Goal: Task Accomplishment & Management: Use online tool/utility

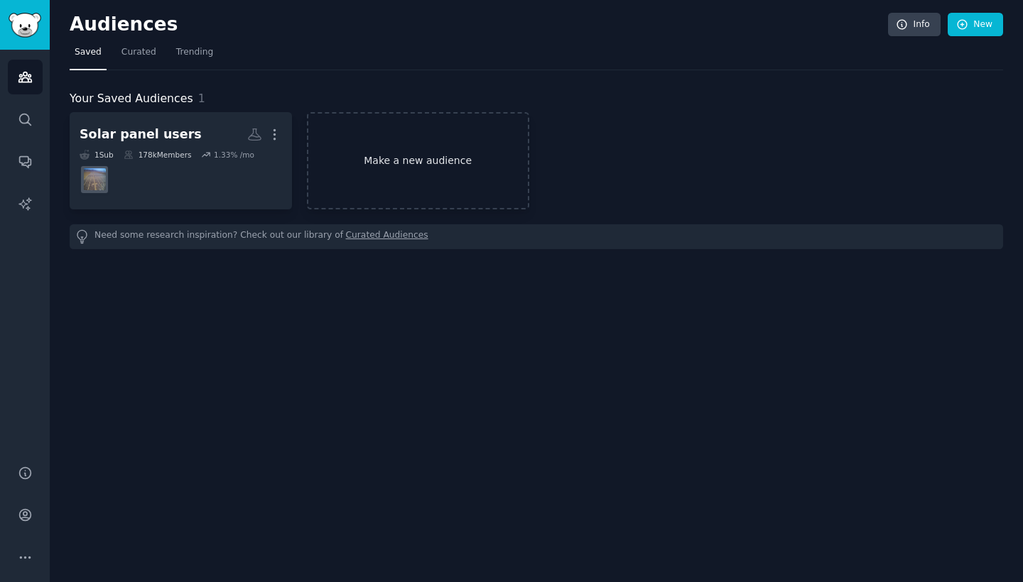
click at [434, 162] on link "Make a new audience" at bounding box center [418, 160] width 222 height 97
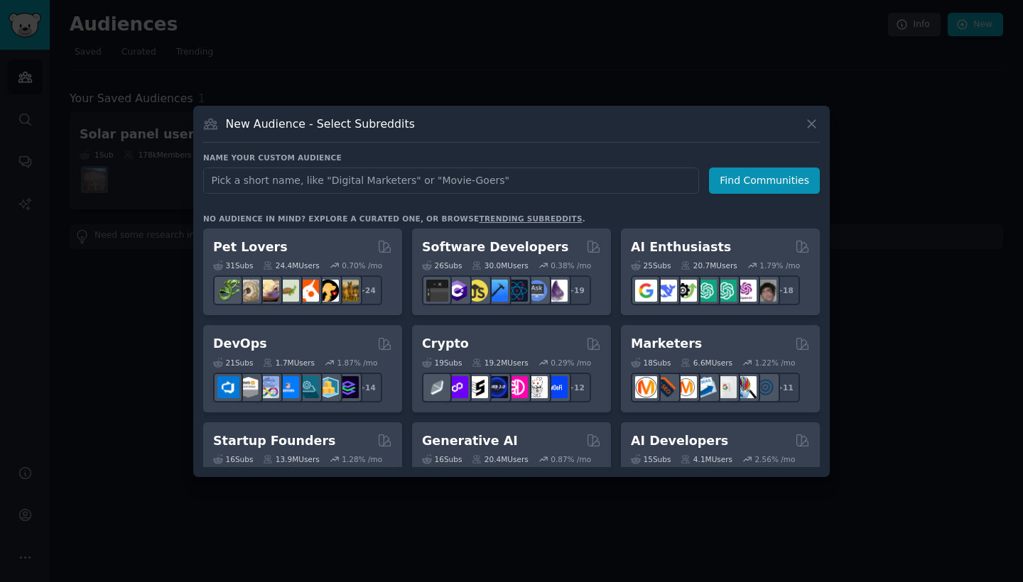
click at [406, 176] on input "text" at bounding box center [451, 181] width 496 height 26
type input "eco conscious"
click at [790, 178] on button "Find Communities" at bounding box center [764, 181] width 111 height 26
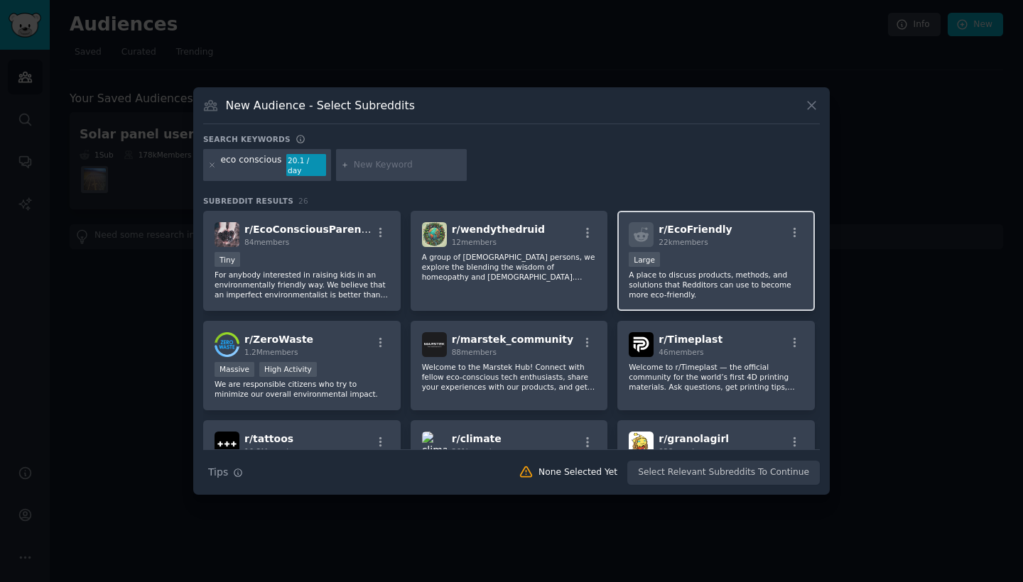
click at [739, 246] on div "r/ EcoFriendly 22k members Large A place to discuss products, methods, and solu…" at bounding box center [715, 261] width 197 height 100
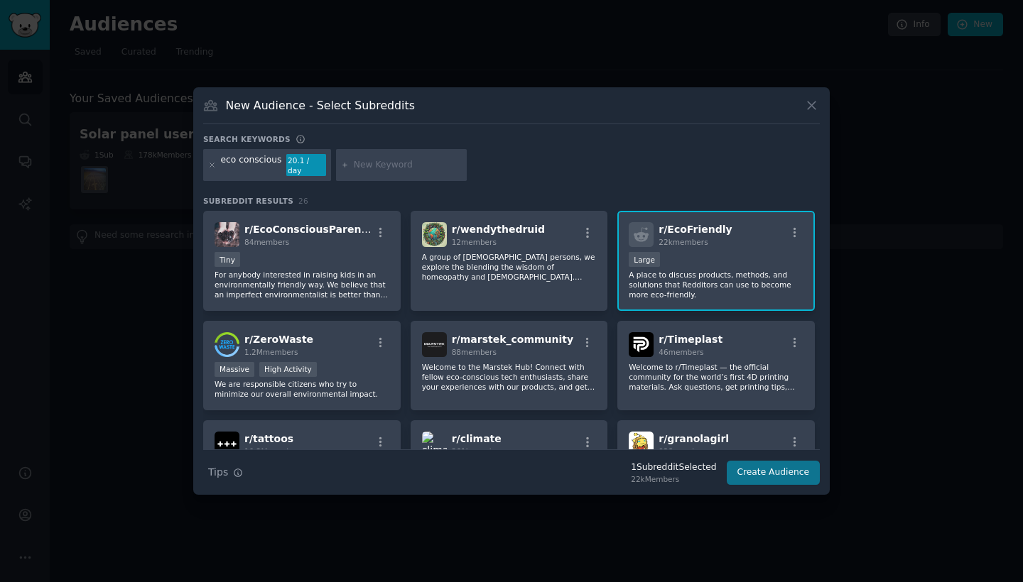
click at [755, 474] on button "Create Audience" at bounding box center [774, 473] width 94 height 24
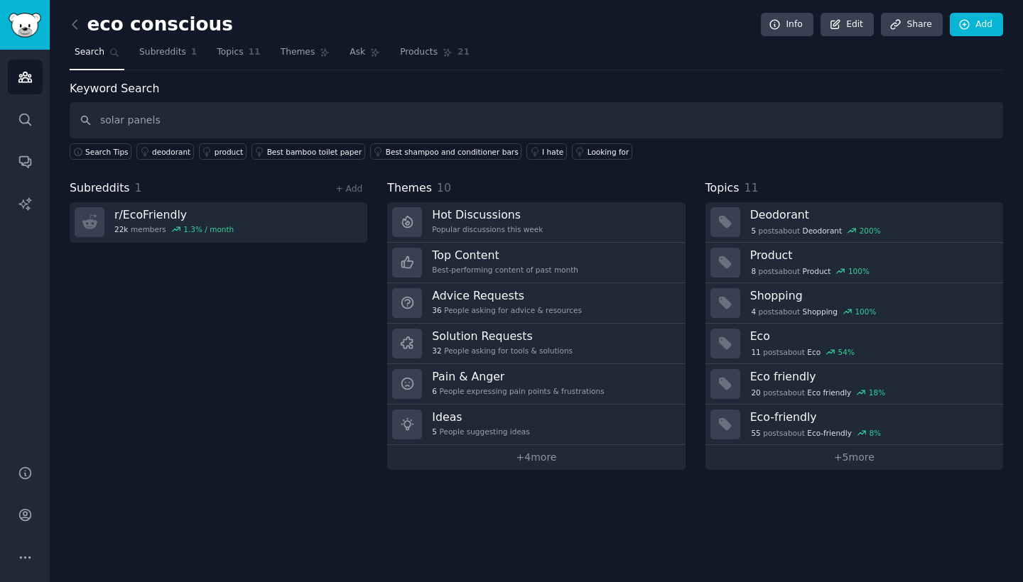
type input "solar panels"
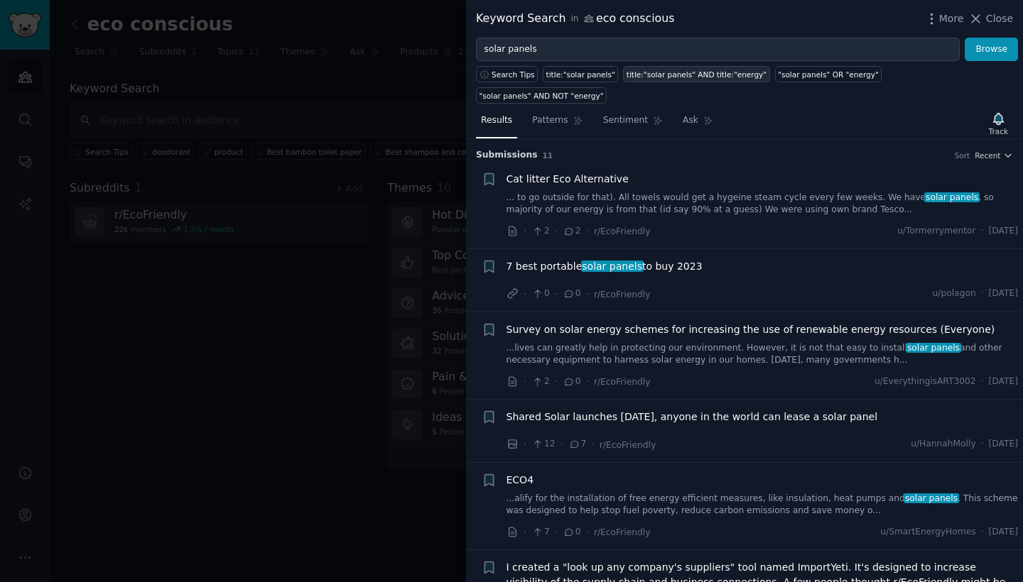
click at [719, 70] on div "title:"solar panels" AND title:"energy"" at bounding box center [696, 75] width 140 height 10
type input "title:"solar panels" AND title:"energy""
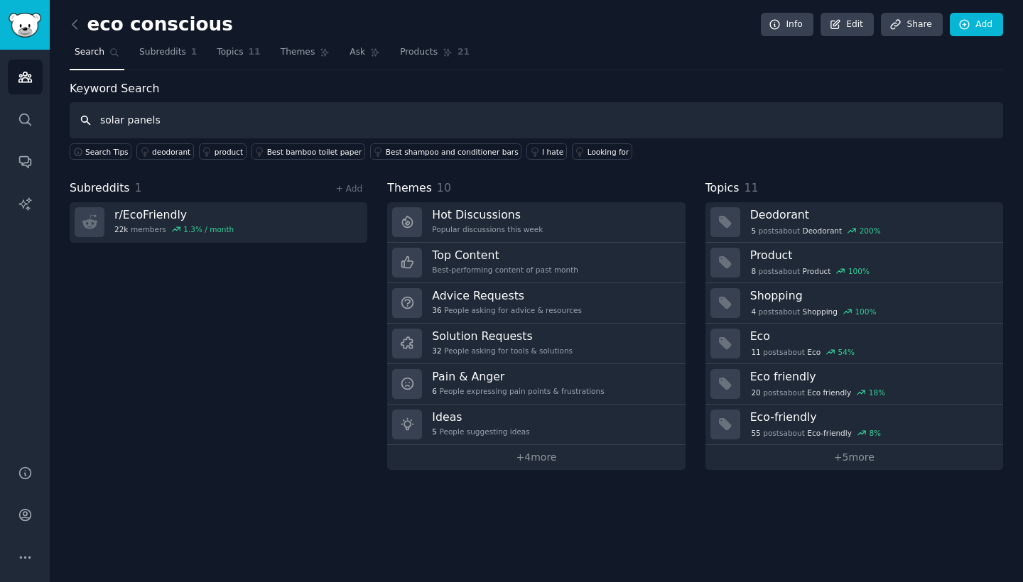
type input "solar panels"
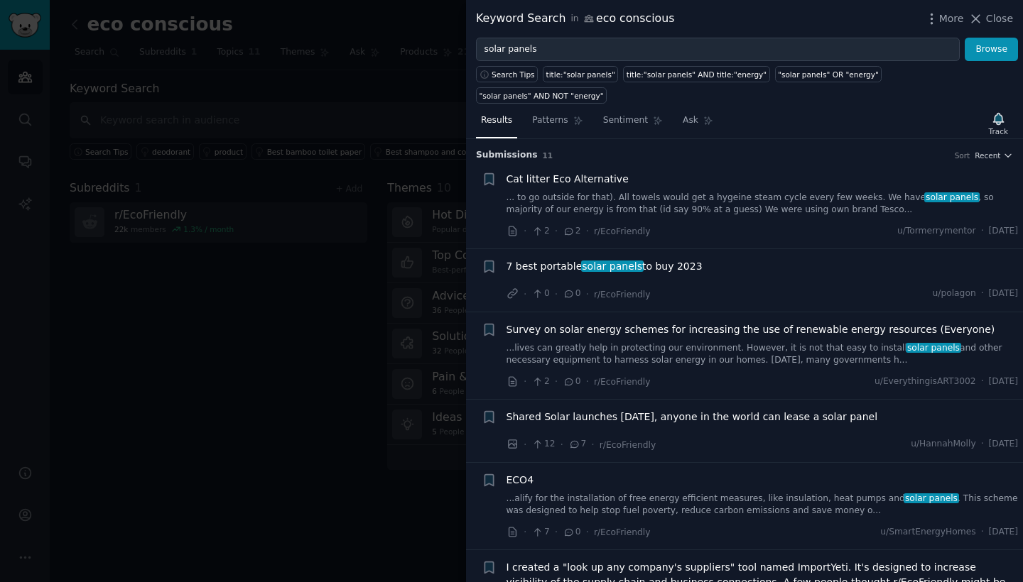
click at [680, 259] on span "7 best portable solar panels to buy 2023" at bounding box center [604, 266] width 196 height 15
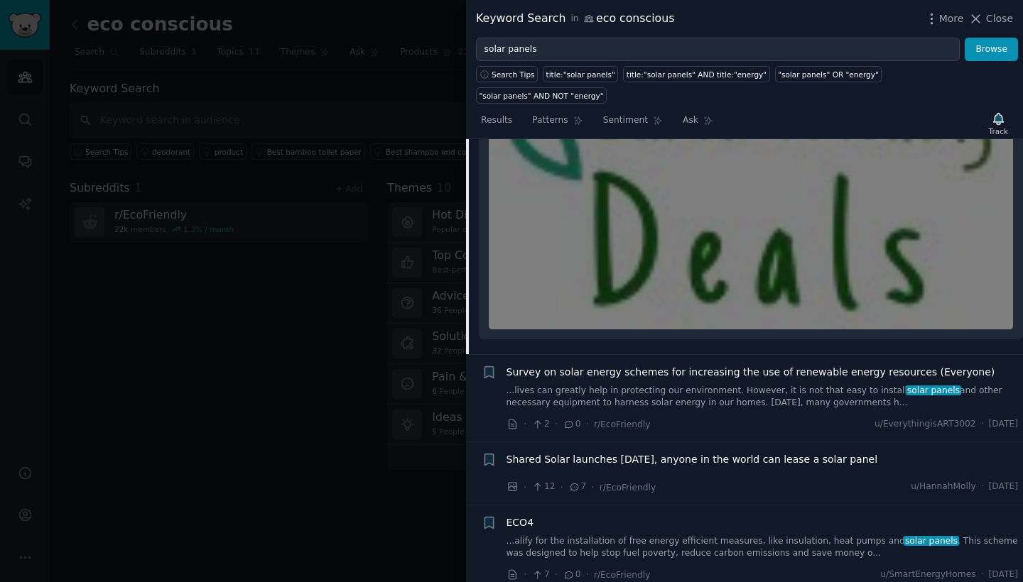
scroll to position [343, 0]
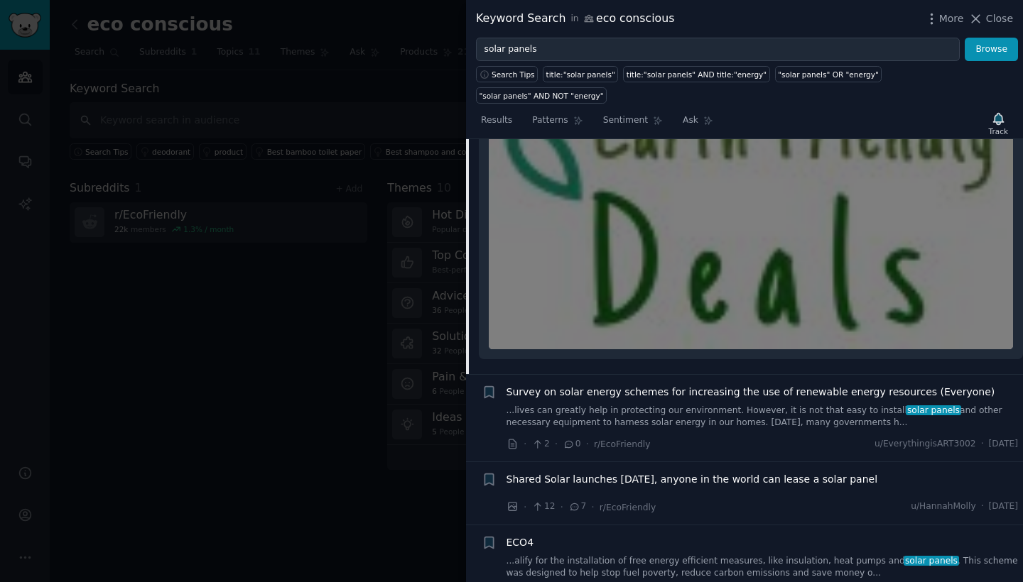
click at [719, 405] on link "...lives can greatly help in protecting our environment. However, it is not tha…" at bounding box center [762, 417] width 512 height 25
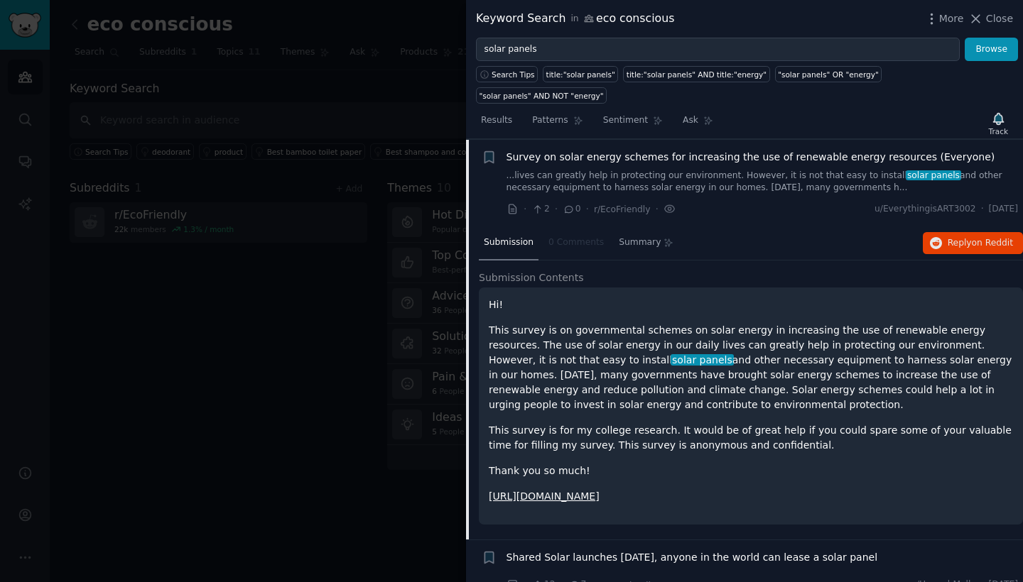
scroll to position [172, 0]
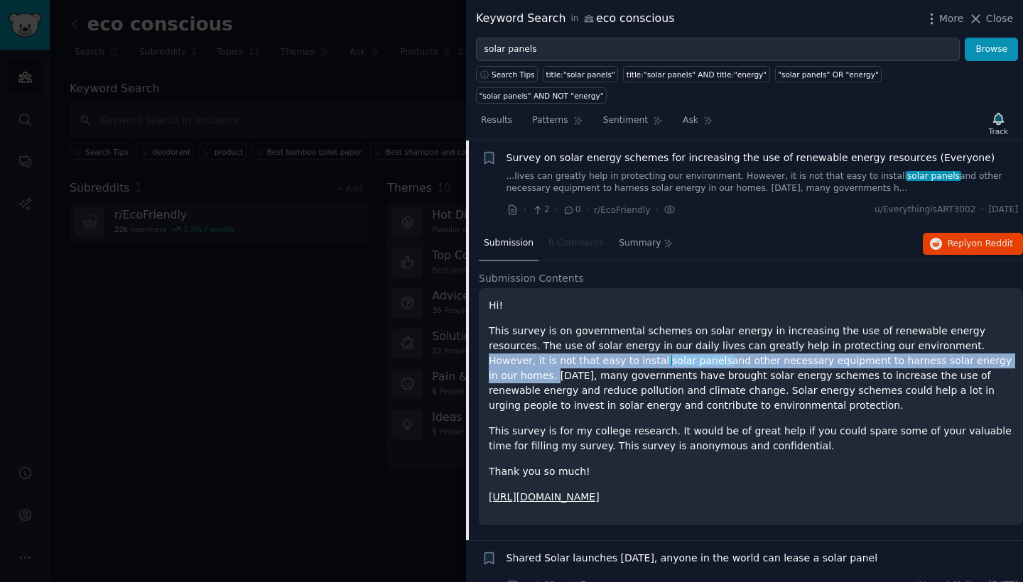
drag, startPoint x: 893, startPoint y: 322, endPoint x: 933, endPoint y: 340, distance: 42.9
click at [933, 340] on p "This survey is on governmental schemes on solar energy in increasing the use of…" at bounding box center [751, 368] width 524 height 89
copy p "However, it is not that easy to install solar panels and other necessary equipm…"
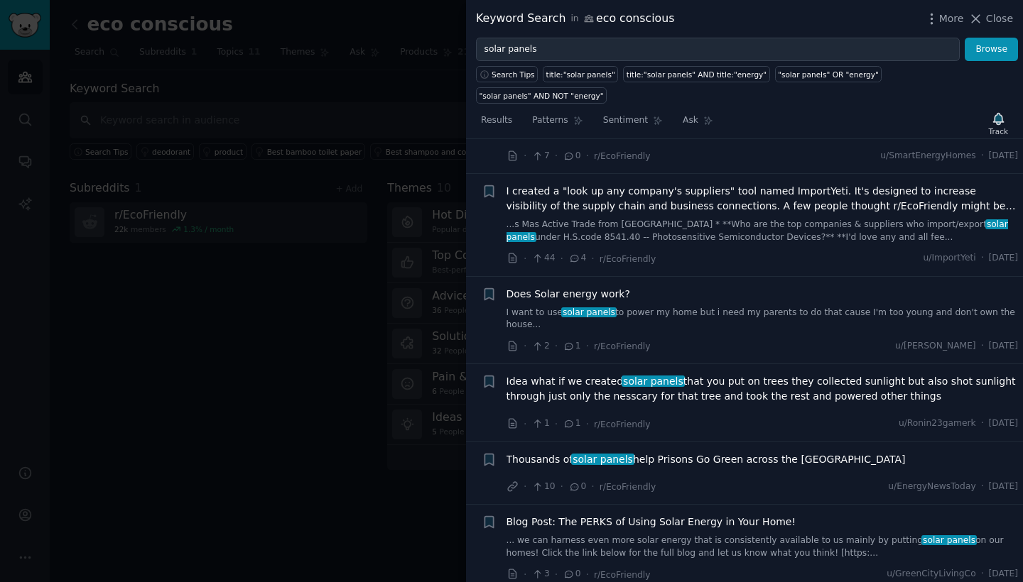
scroll to position [697, 0]
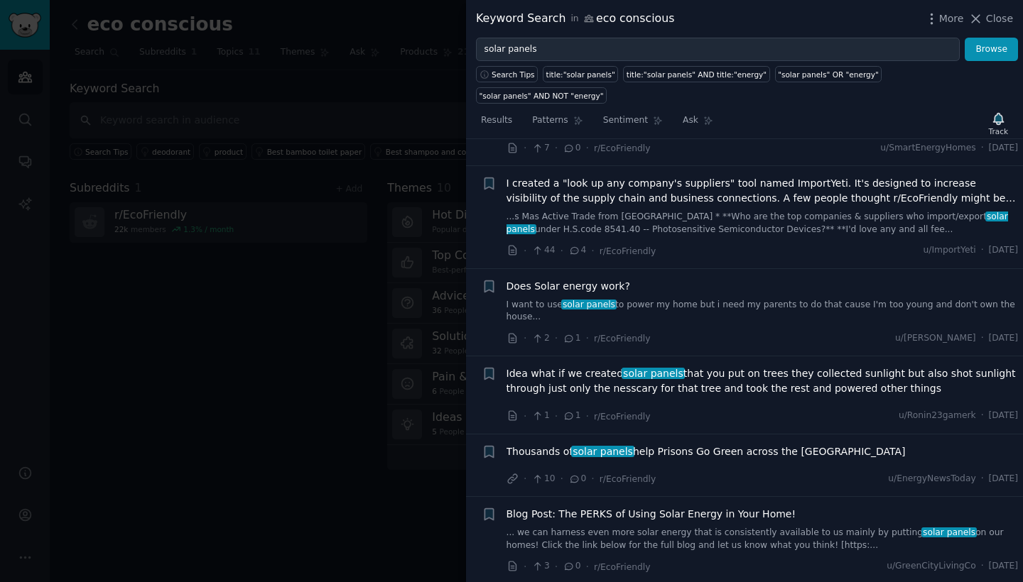
click at [717, 527] on link "... we can harness even more solar energy that is consistently available to us …" at bounding box center [762, 539] width 512 height 25
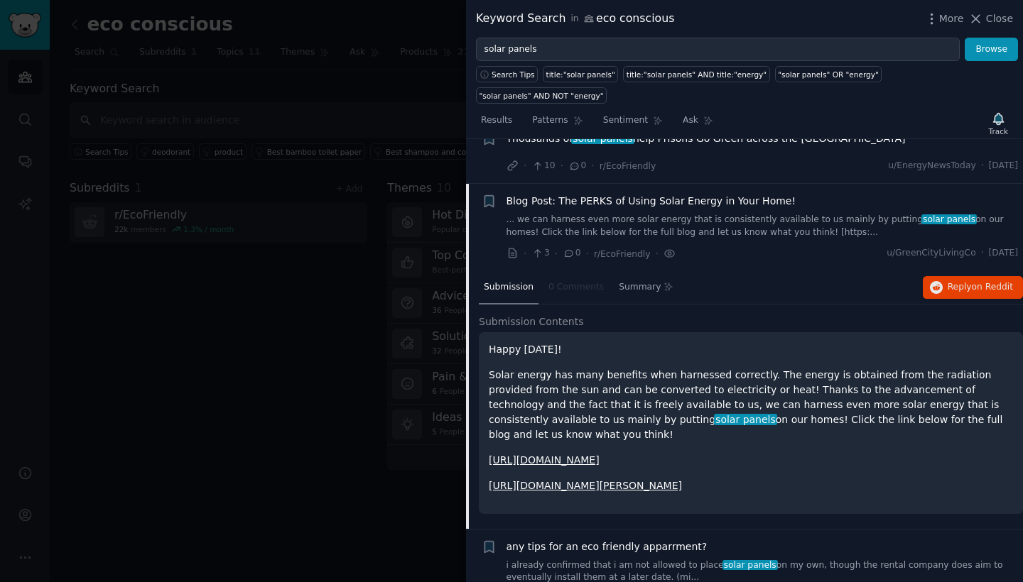
scroll to position [705, 0]
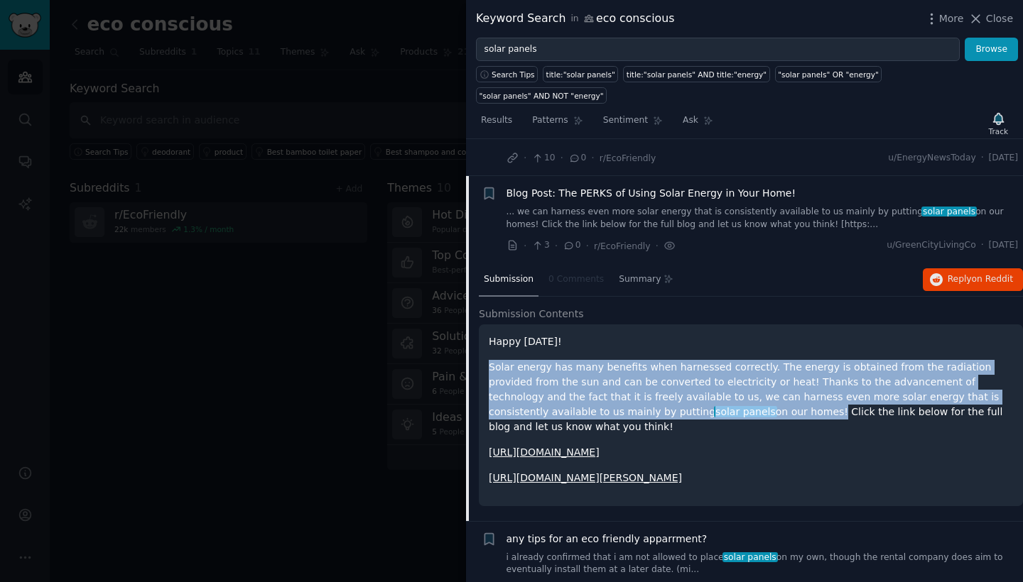
drag, startPoint x: 486, startPoint y: 337, endPoint x: 660, endPoint y: 383, distance: 179.8
click at [660, 383] on div "Happy [DATE]! Solar energy has many benefits when harnessed correctly. The ener…" at bounding box center [751, 416] width 544 height 182
copy p "Solar energy has many benefits when harnessed correctly. The energy is obtained…"
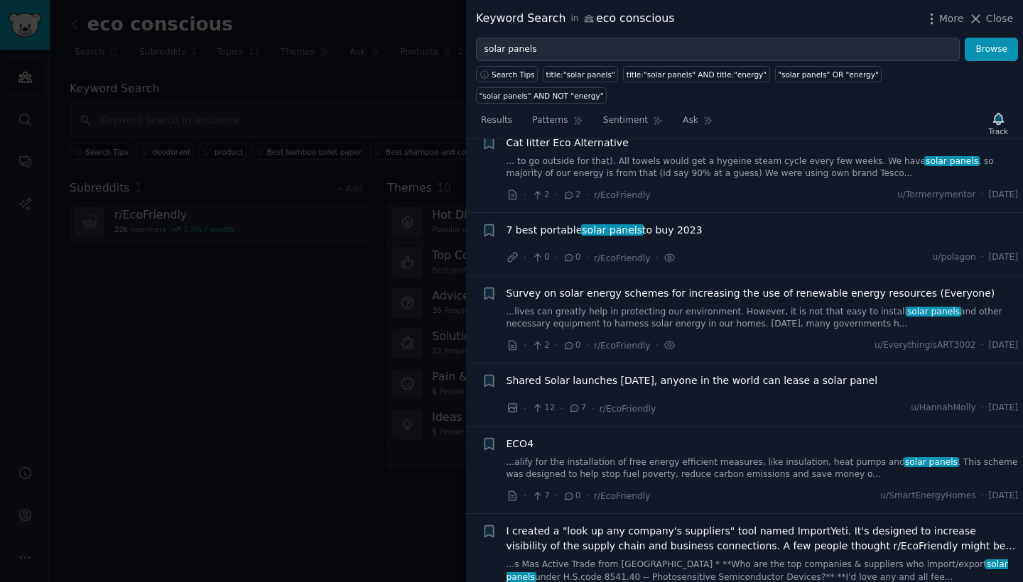
scroll to position [38, 0]
click at [147, 276] on div at bounding box center [511, 291] width 1023 height 582
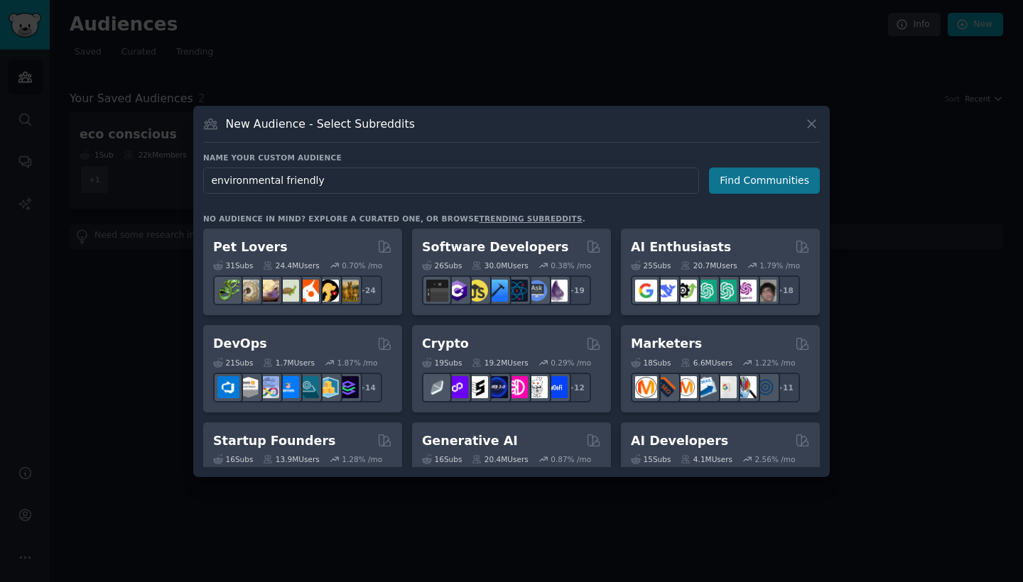
type input "environmental friendly"
click at [769, 182] on button "Find Communities" at bounding box center [764, 181] width 111 height 26
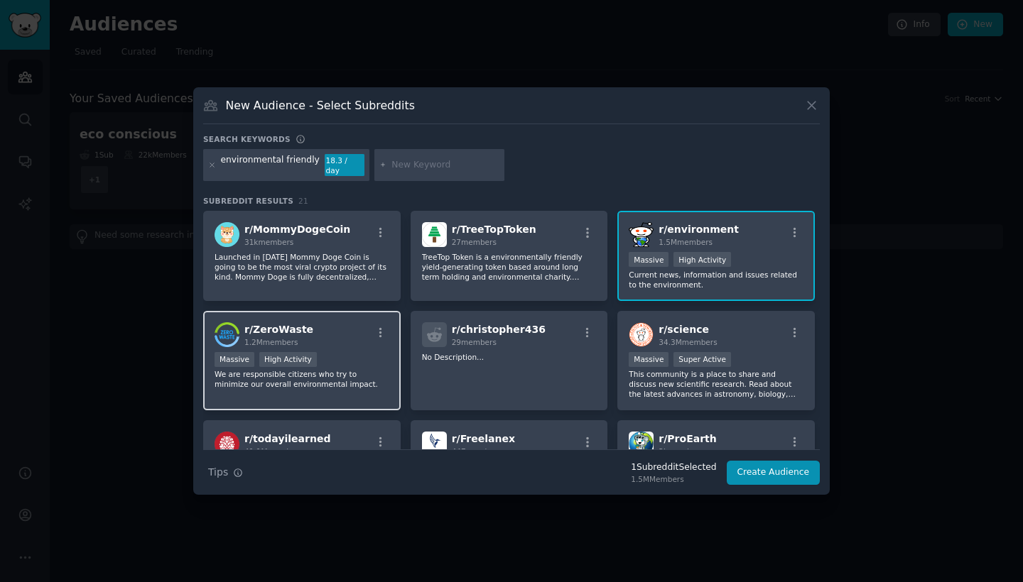
click at [366, 352] on div "Massive High Activity" at bounding box center [301, 361] width 175 height 18
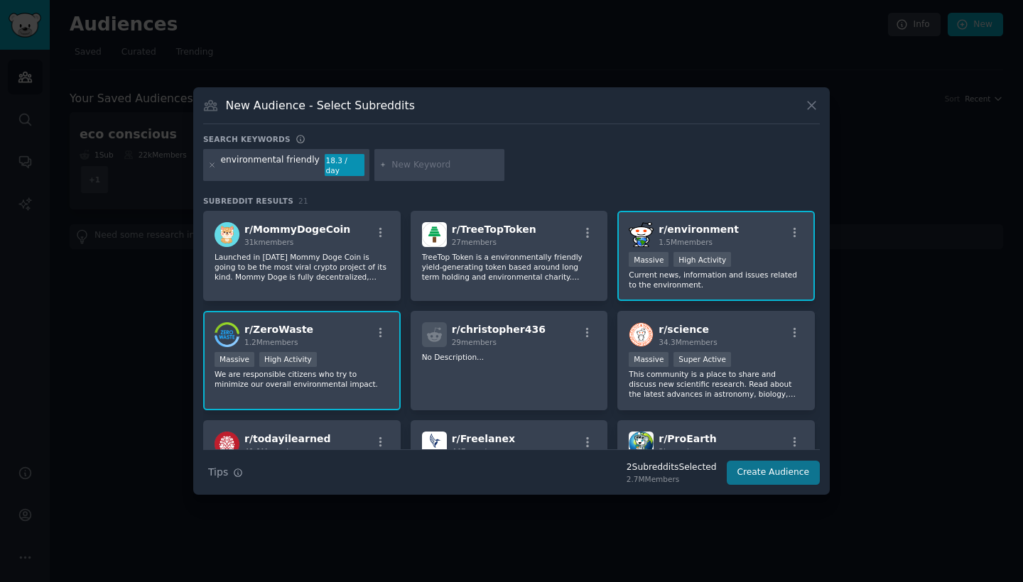
click at [763, 464] on button "Create Audience" at bounding box center [774, 473] width 94 height 24
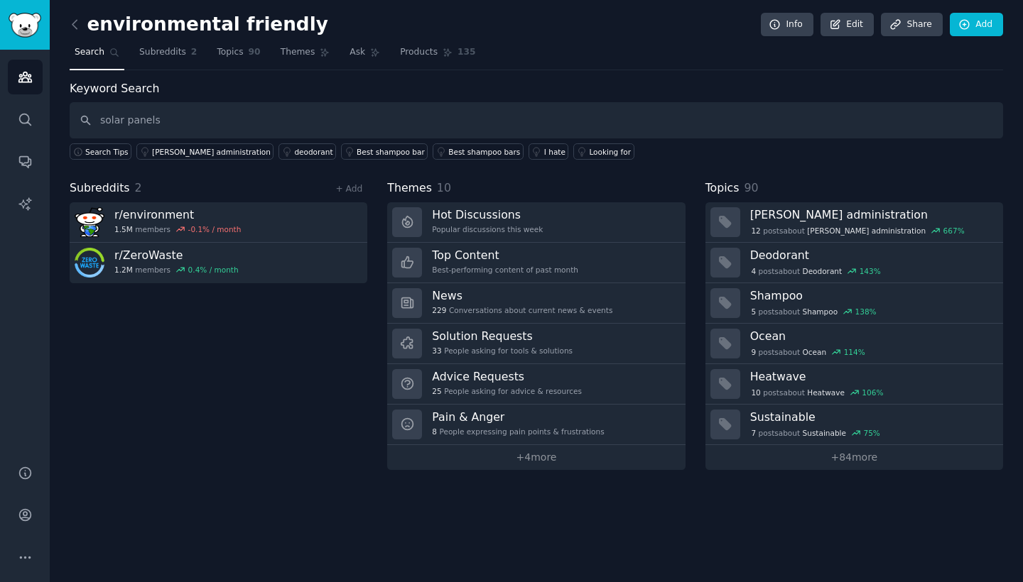
type input "solar panels"
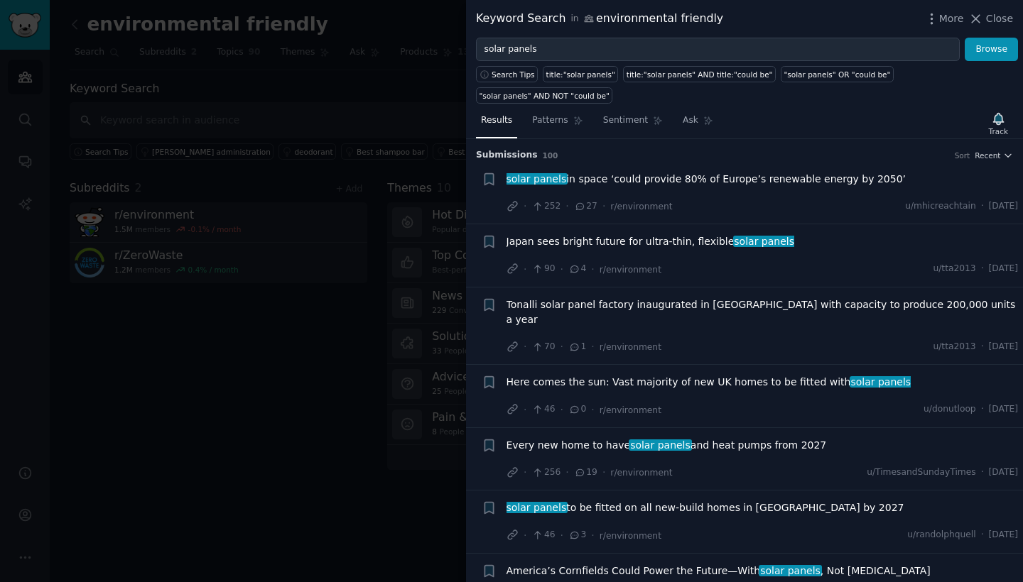
click at [758, 193] on div "solar panels in space ‘could provide 80% of Europe’s renewable energy by 2050’ …" at bounding box center [762, 193] width 512 height 43
click at [757, 180] on span "solar panels in space ‘could provide 80% of Europe’s renewable energy by 2050’" at bounding box center [706, 179] width 400 height 15
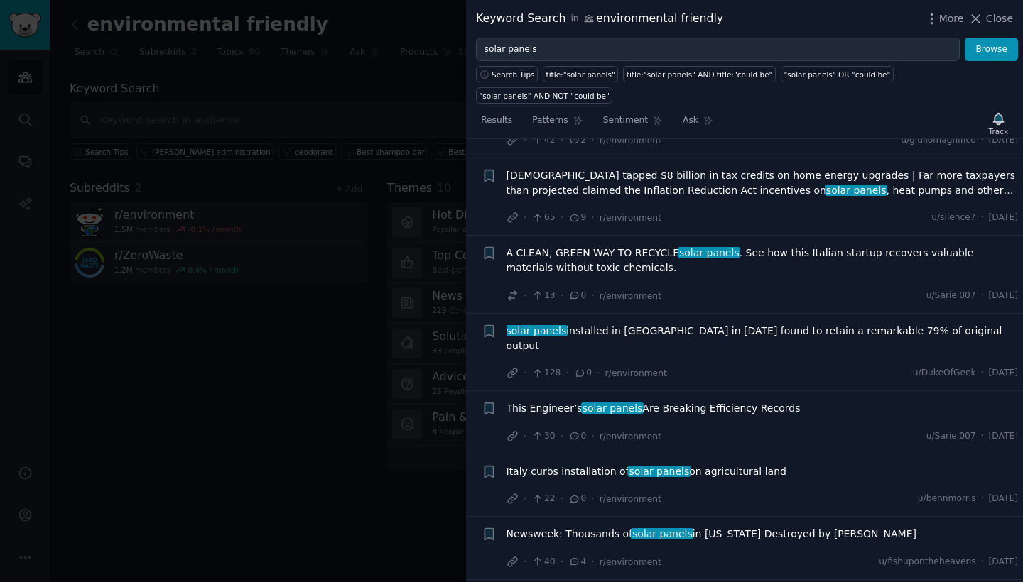
scroll to position [1983, 0]
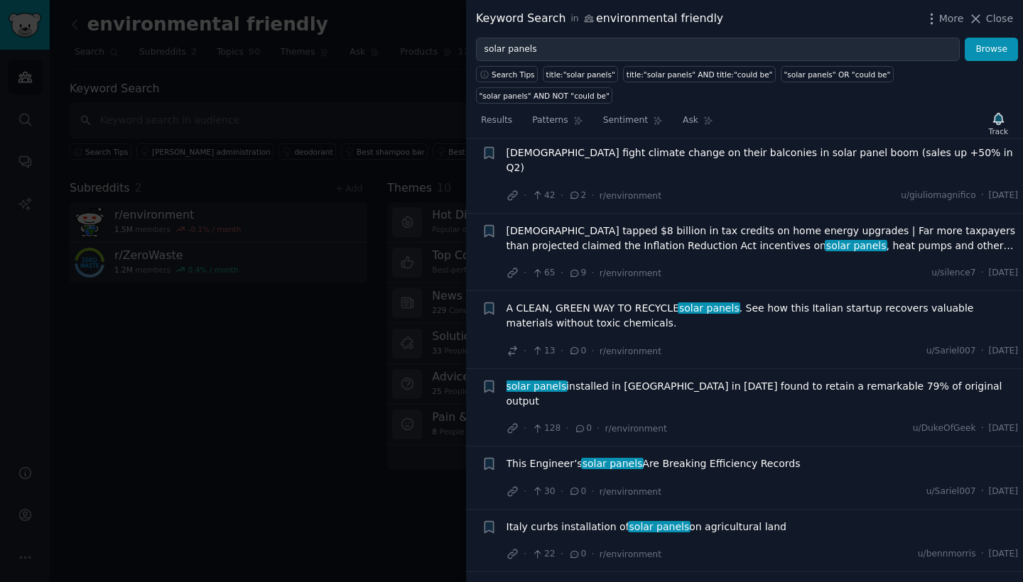
click at [710, 224] on span "Americans tapped $8 billion in tax credits on home energy upgrades | Far more t…" at bounding box center [762, 239] width 512 height 30
click at [710, 379] on div "solar panels installed in [GEOGRAPHIC_DATA] in [DATE] found to retain a remarka…" at bounding box center [762, 408] width 512 height 58
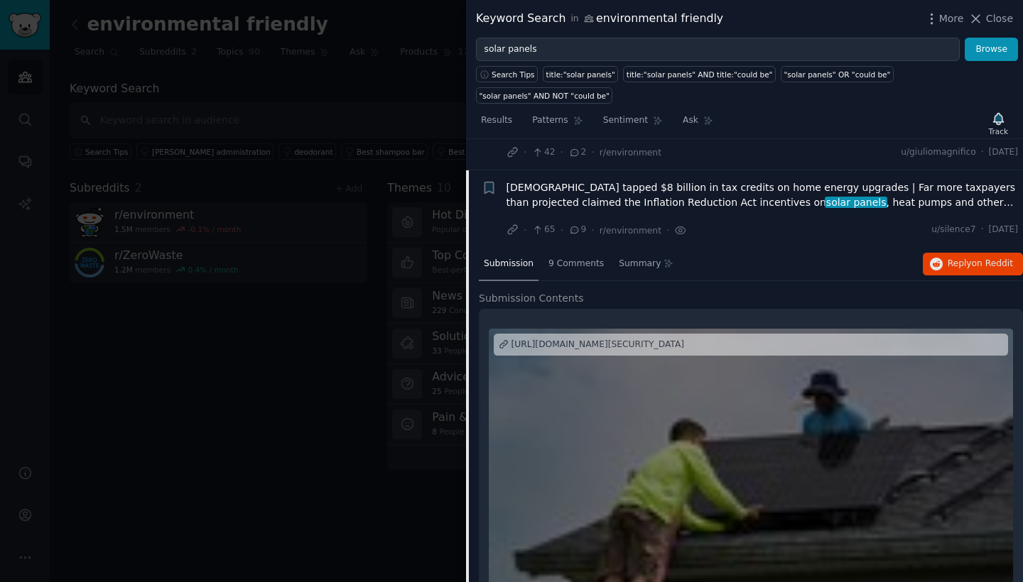
scroll to position [1636, 0]
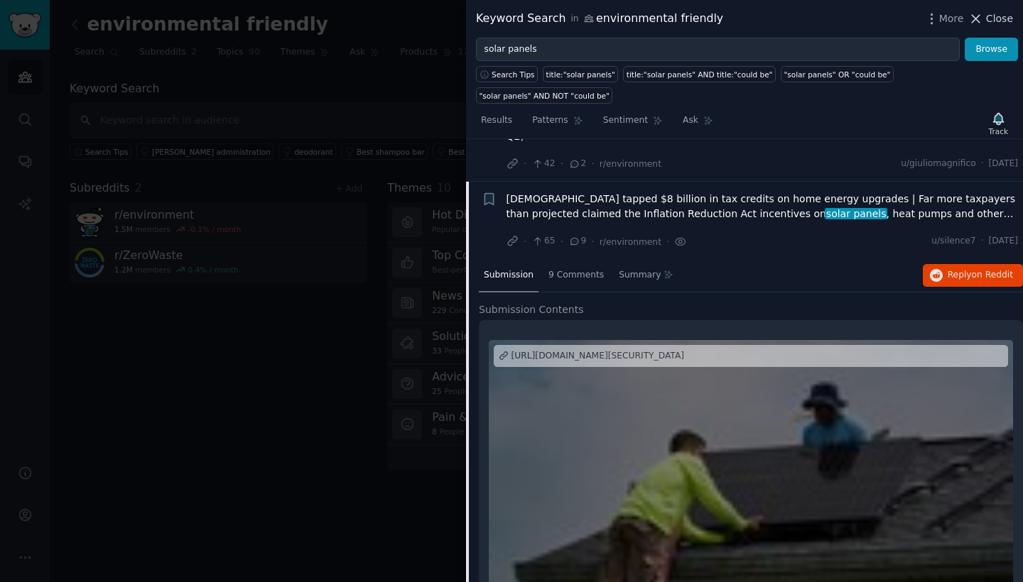
click at [991, 21] on span "Close" at bounding box center [999, 18] width 27 height 15
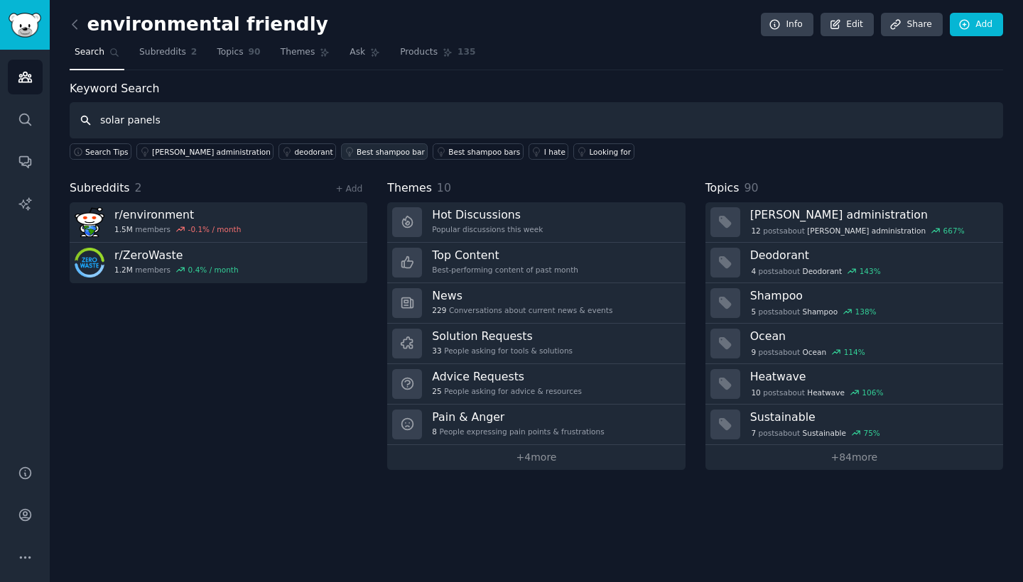
type input "solar panels"
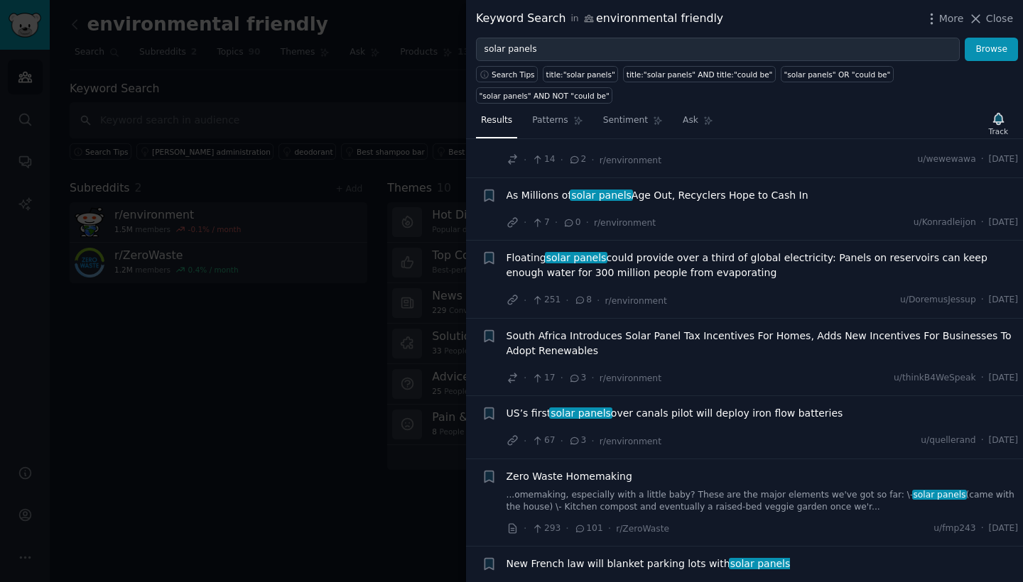
scroll to position [4356, 0]
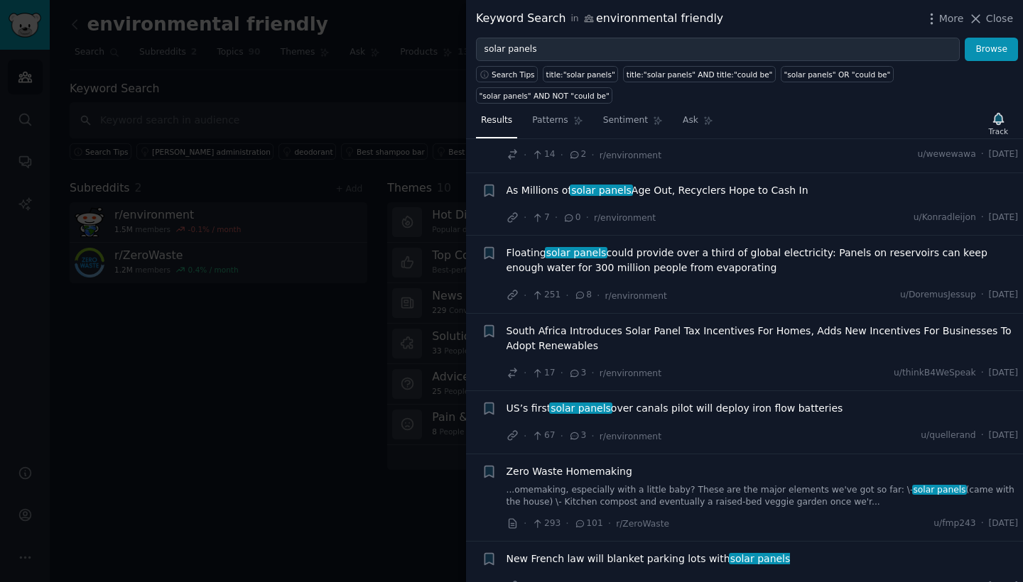
click at [753, 464] on div "Zero Waste Homemaking ...omemaking, especially with a little baby? These are th…" at bounding box center [762, 486] width 512 height 45
click at [750, 484] on link "...omemaking, especially with a little baby? These are the major elements we've…" at bounding box center [762, 496] width 512 height 25
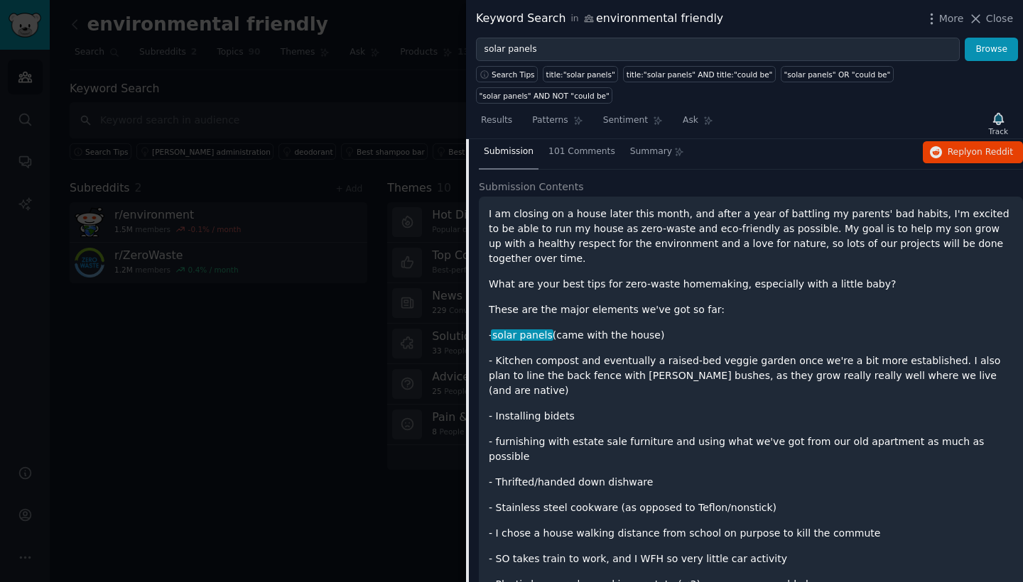
scroll to position [4786, 0]
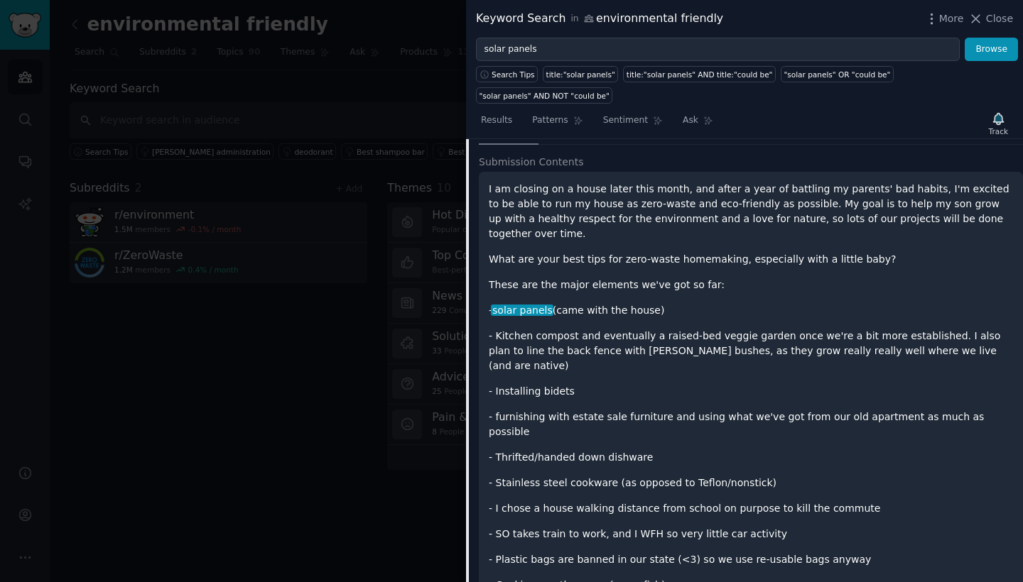
click at [678, 476] on p "- Stainless steel cookware (as opposed to Teflon/nonstick)" at bounding box center [751, 483] width 524 height 15
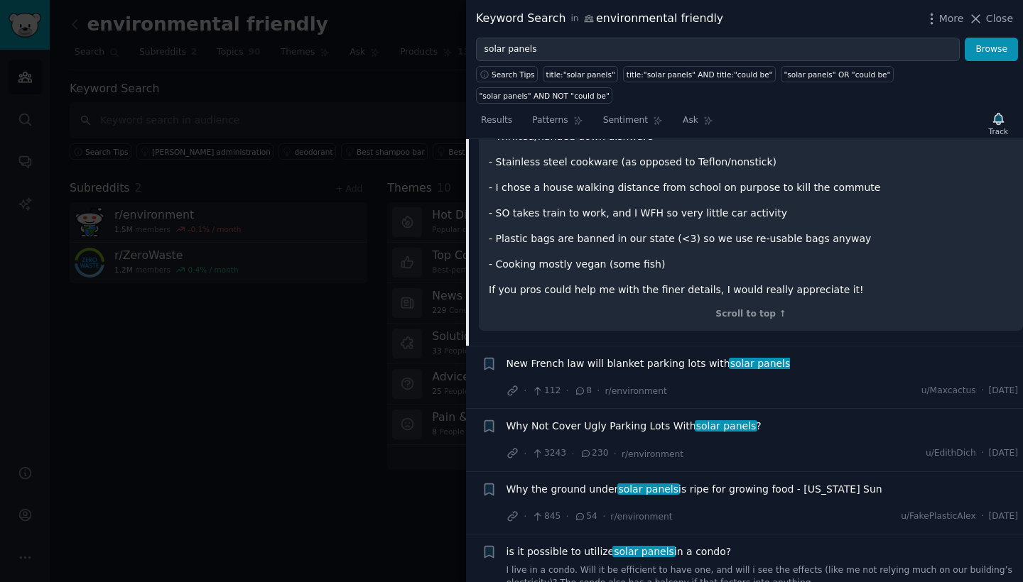
scroll to position [5108, 0]
click at [688, 564] on link "I live in a condo. Will it be efficient to have one, and will i see the effects…" at bounding box center [762, 576] width 512 height 25
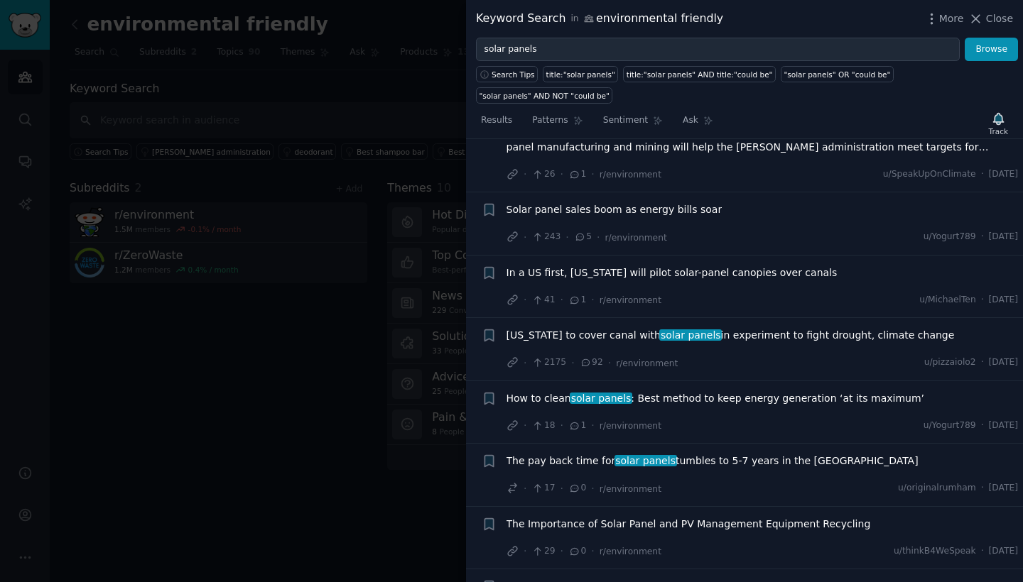
scroll to position [6398, 0]
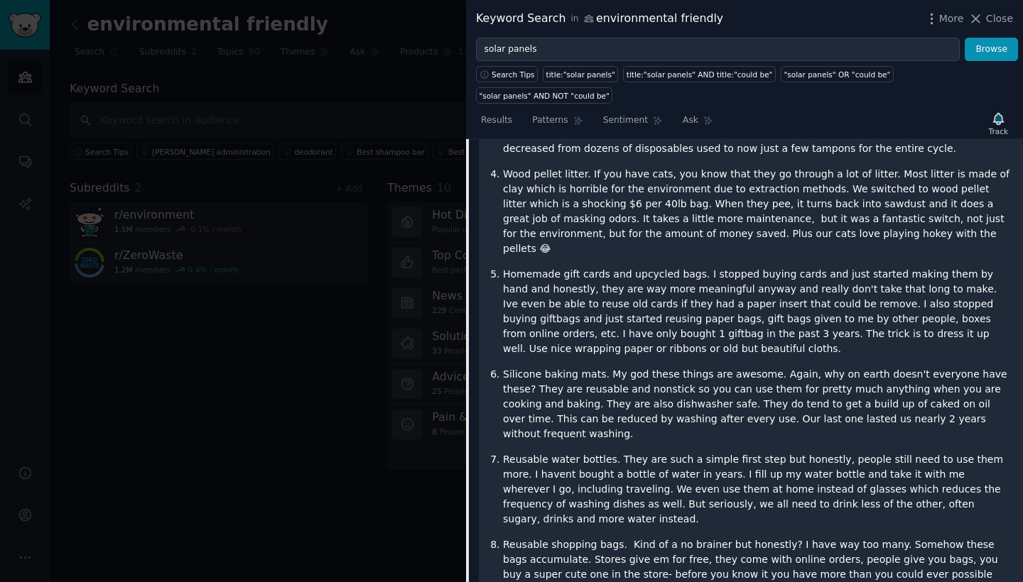
scroll to position [7108, 0]
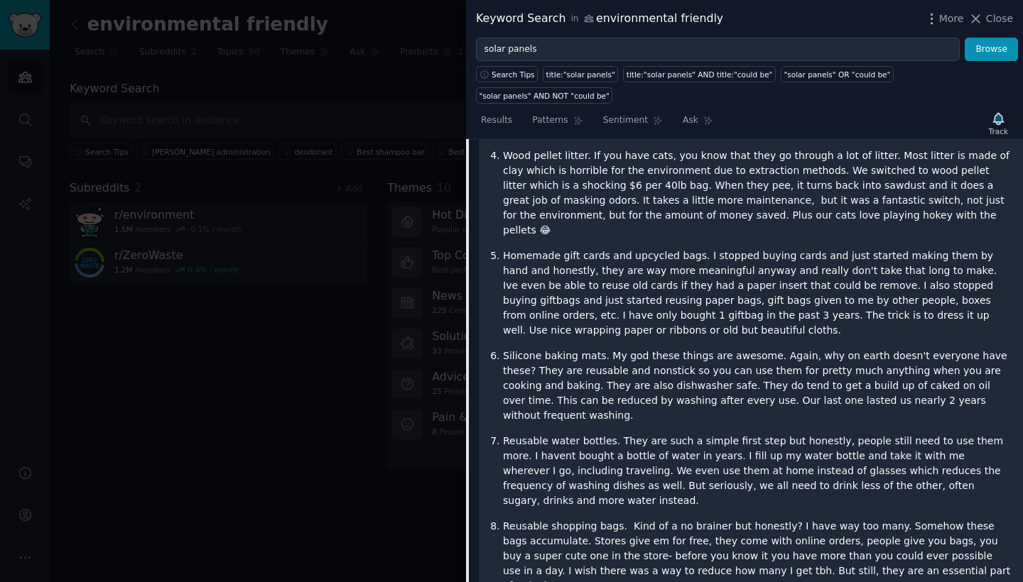
drag, startPoint x: 695, startPoint y: 443, endPoint x: 969, endPoint y: 525, distance: 286.1
copy p "e have solar panels now which, while they have a high upfront cost, in the long…"
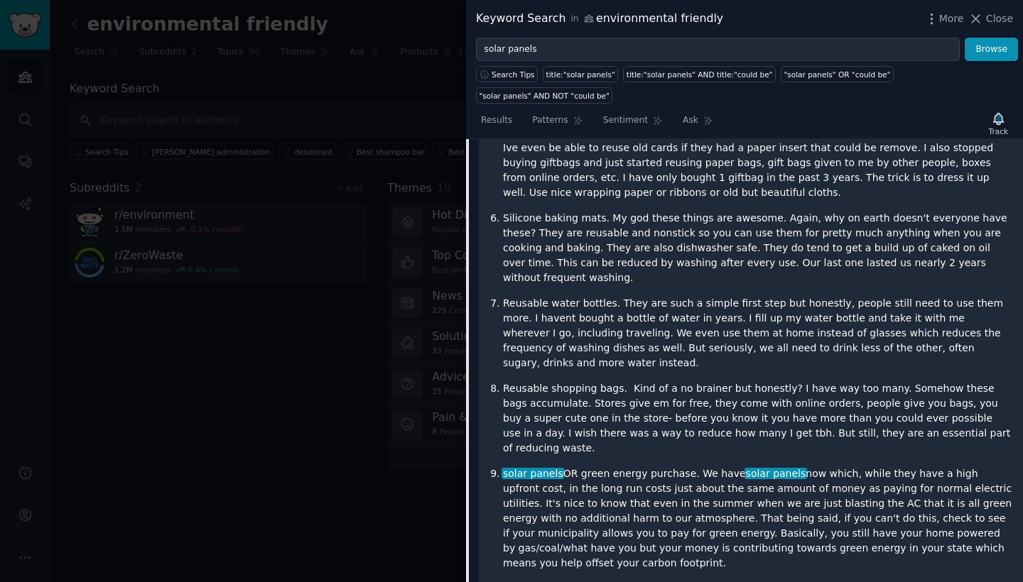
scroll to position [7245, 0]
click at [980, 9] on div "Keyword Search in environmental friendly More Close" at bounding box center [744, 19] width 557 height 38
click at [979, 13] on icon at bounding box center [975, 18] width 15 height 15
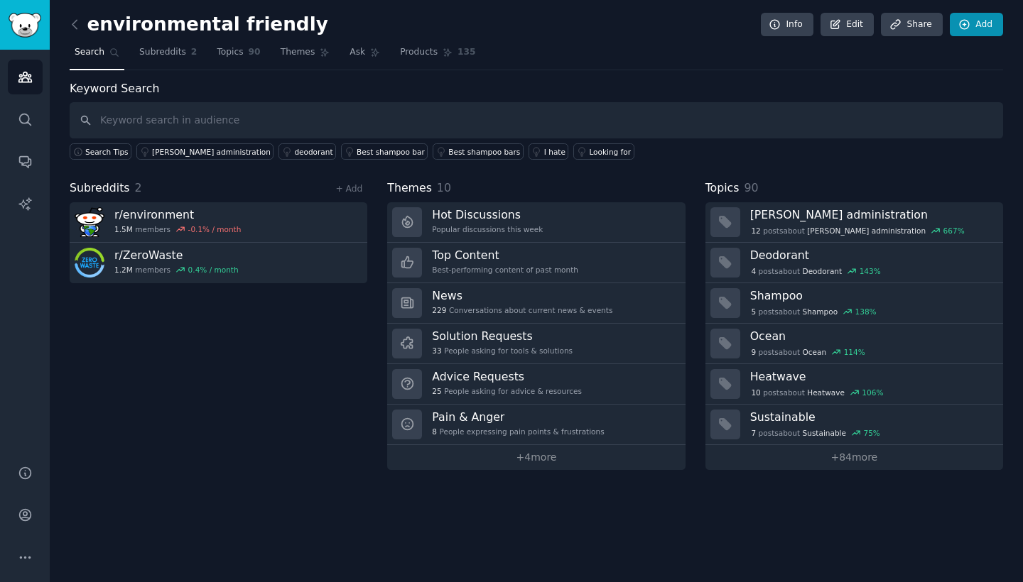
click at [977, 24] on link "Add" at bounding box center [976, 25] width 53 height 24
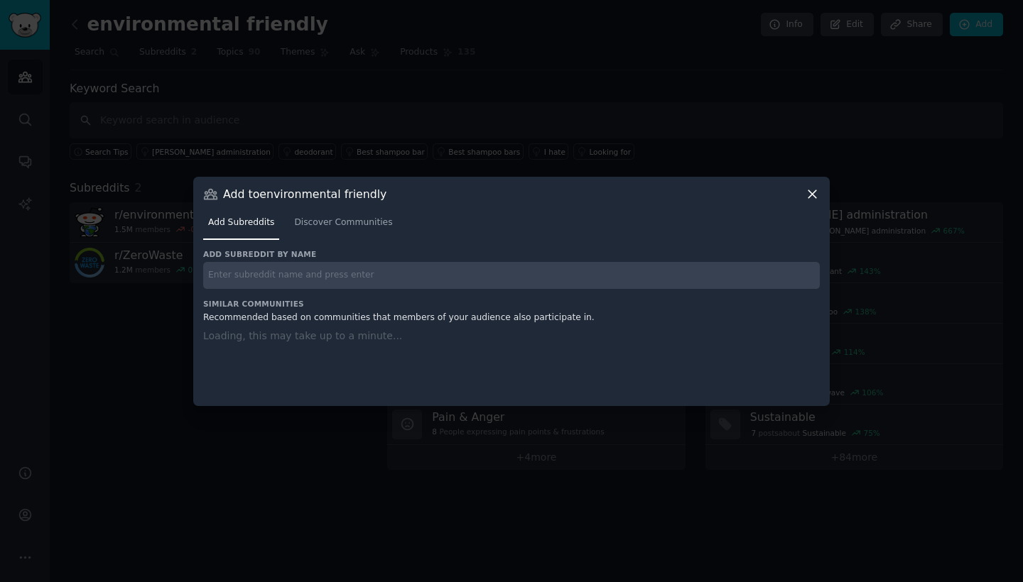
click at [957, 107] on div at bounding box center [511, 291] width 1023 height 582
